Goal: Navigation & Orientation: Go to known website

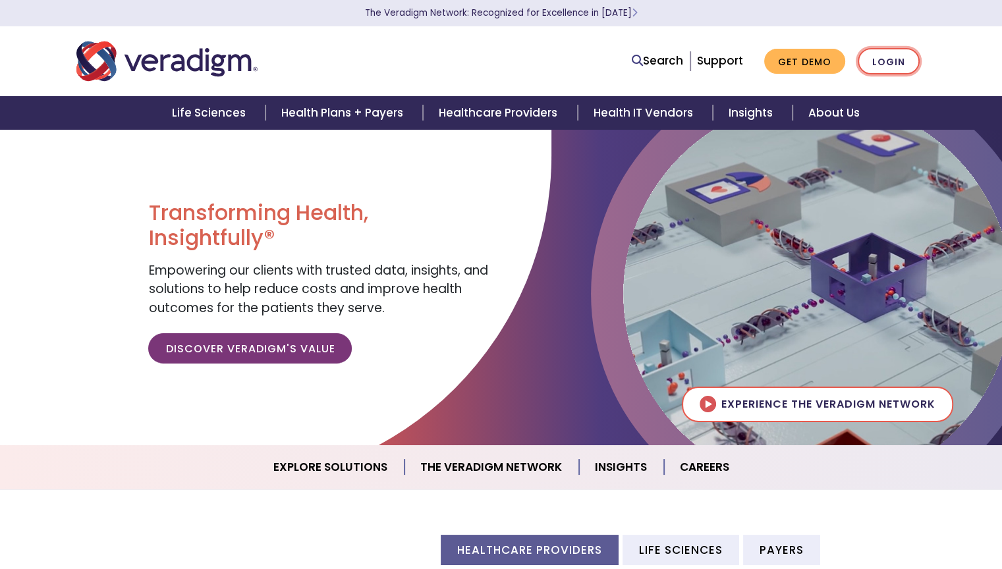
click at [893, 62] on link "Login" at bounding box center [889, 61] width 62 height 27
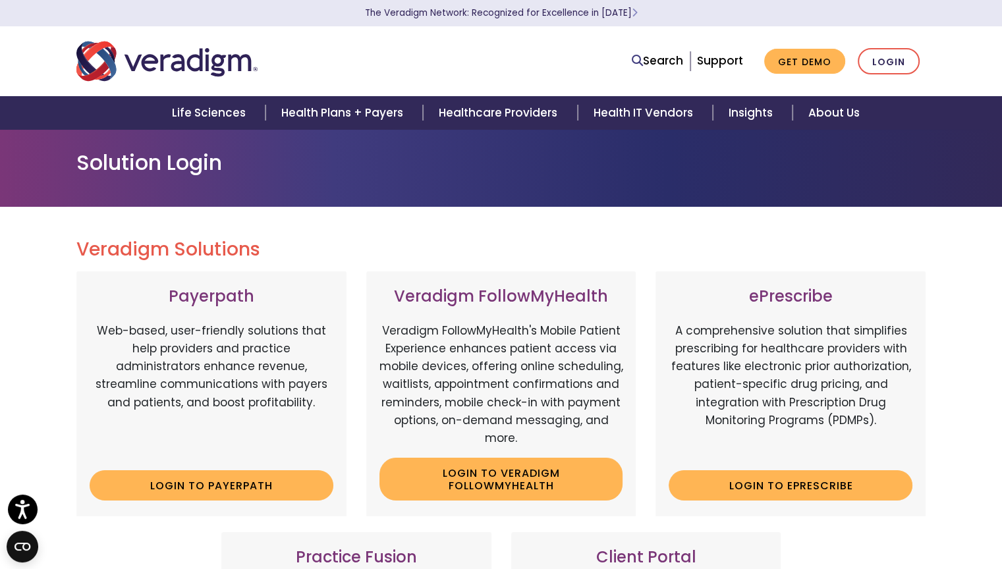
click at [648, 557] on h3 "Client Portal" at bounding box center [646, 557] width 244 height 19
click at [892, 58] on link "Login" at bounding box center [889, 61] width 62 height 27
click at [985, 16] on section "The Veradigm Network: Recognized for Excellence in [DATE]" at bounding box center [501, 13] width 1002 height 26
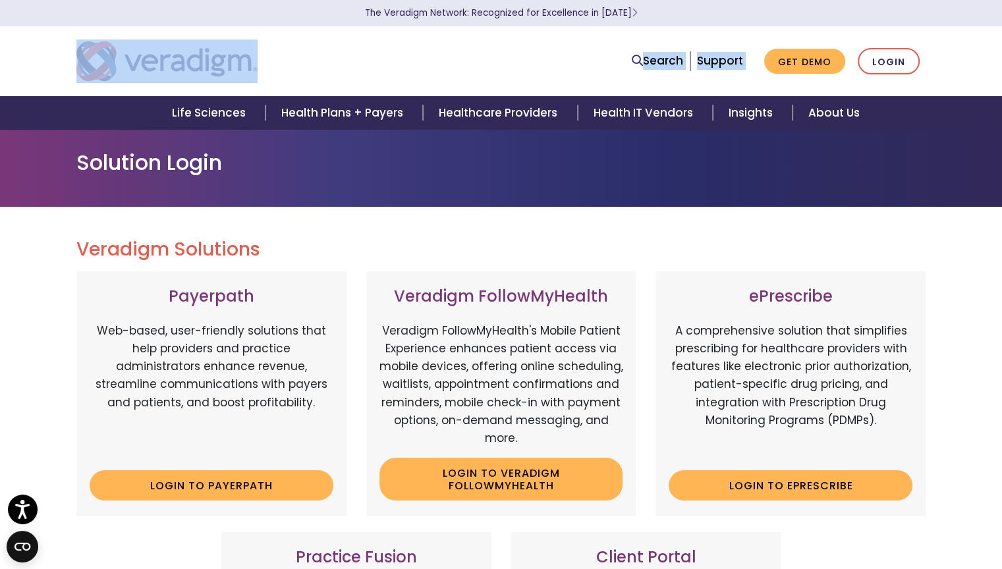
drag, startPoint x: 985, startPoint y: 18, endPoint x: 843, endPoint y: 45, distance: 144.7
click at [843, 48] on header "The Veradigm Network: Recognized for Excellence in 2025 Search Support Get Demo…" at bounding box center [501, 65] width 1002 height 130
click at [197, 49] on img "Veradigm logo" at bounding box center [166, 61] width 181 height 43
